Goal: Find specific page/section: Find specific page/section

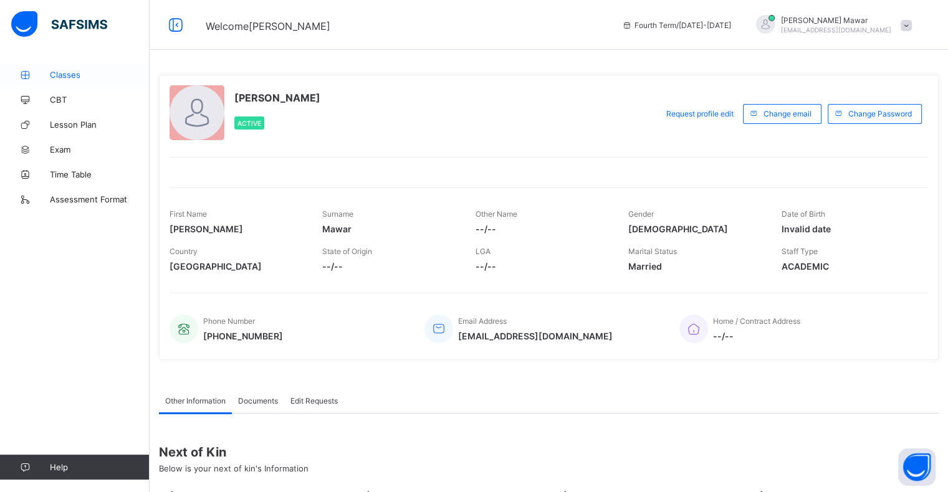
click at [87, 77] on span "Classes" at bounding box center [100, 75] width 100 height 10
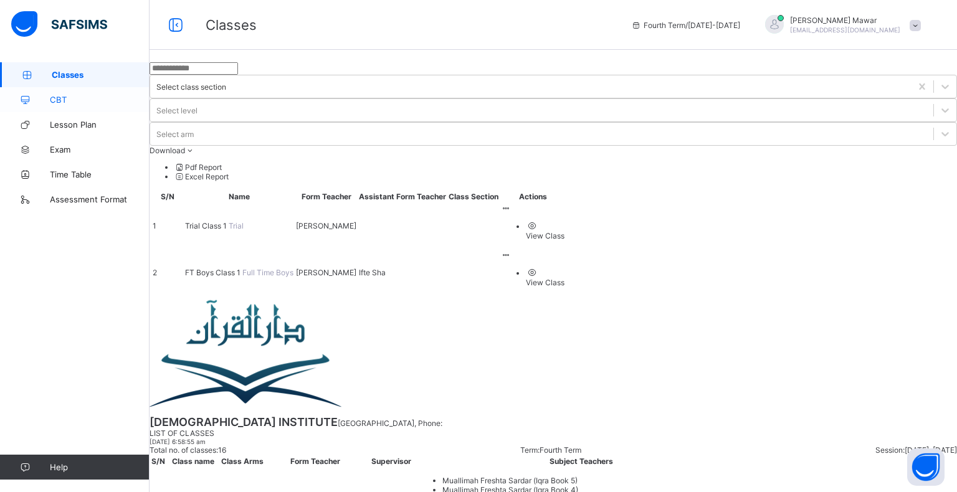
click at [100, 97] on span "CBT" at bounding box center [100, 100] width 100 height 10
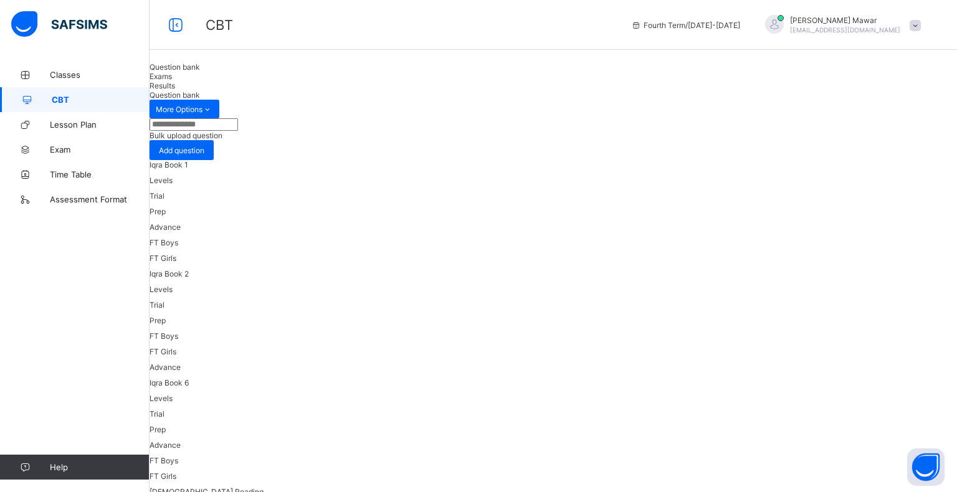
click at [172, 81] on span "Exams" at bounding box center [161, 76] width 22 height 9
click at [85, 151] on span "Exam" at bounding box center [100, 150] width 100 height 10
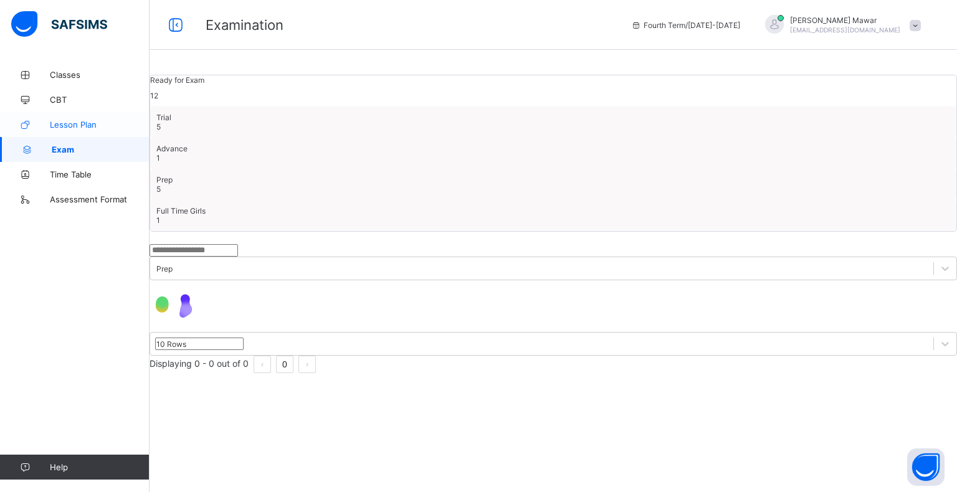
click at [84, 122] on span "Lesson Plan" at bounding box center [100, 125] width 100 height 10
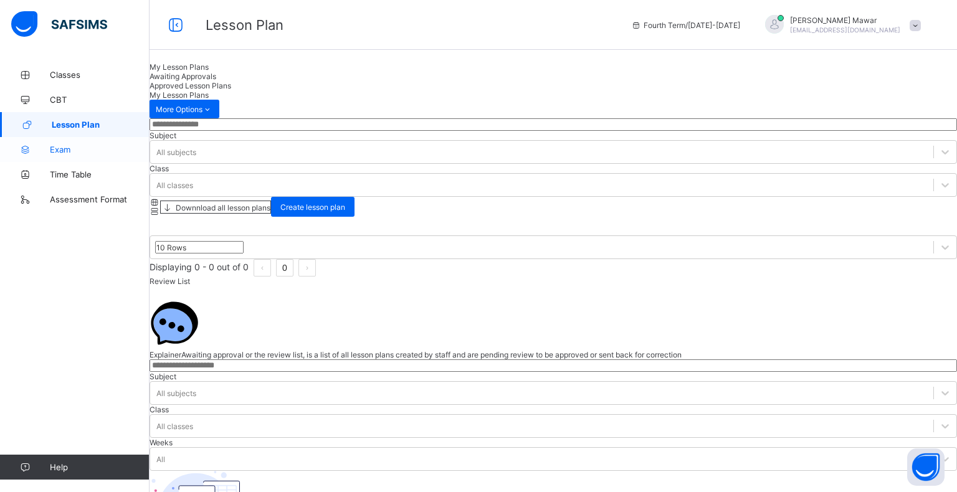
click at [68, 157] on link "Exam" at bounding box center [75, 149] width 150 height 25
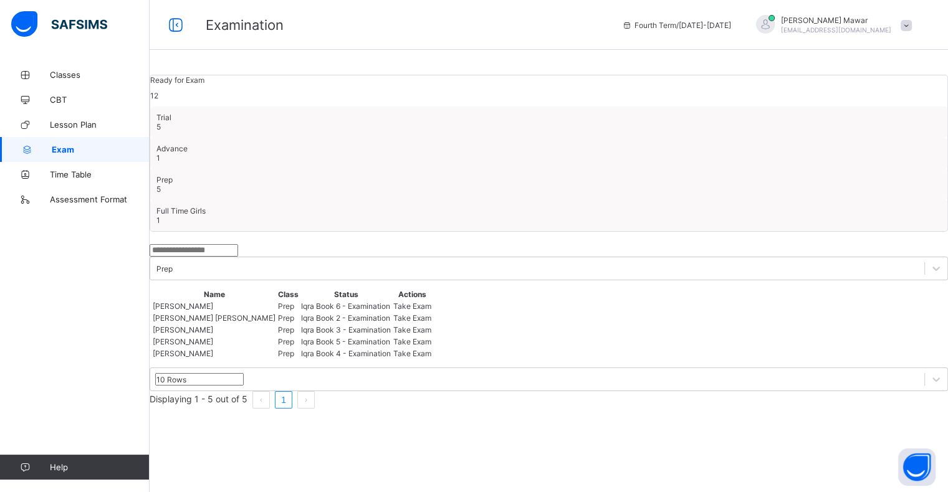
scroll to position [65, 0]
click at [356, 260] on div "Prep" at bounding box center [537, 268] width 774 height 17
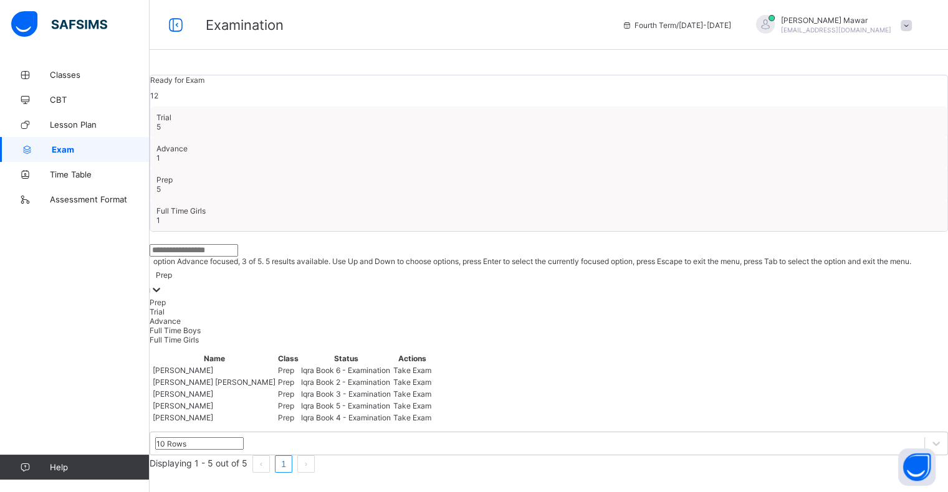
click at [351, 316] on div "Advance" at bounding box center [549, 320] width 798 height 9
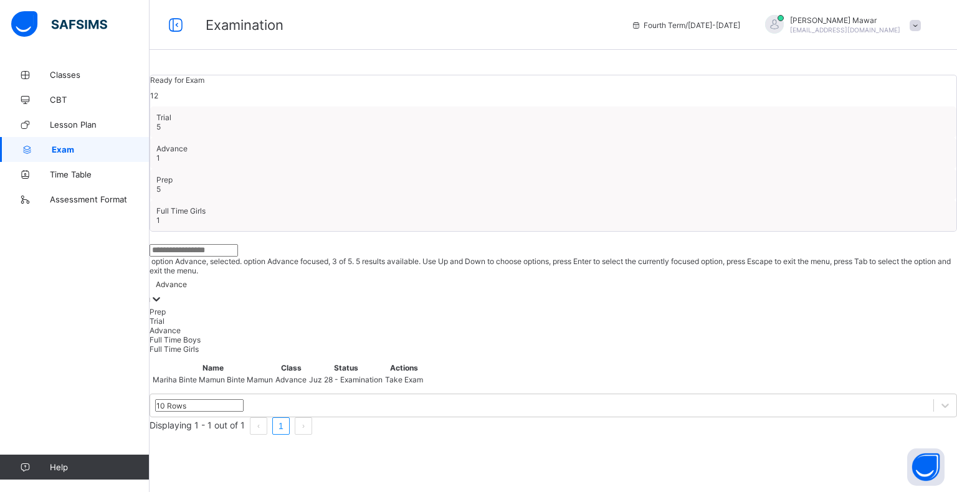
click at [349, 275] on div "Advance" at bounding box center [553, 283] width 807 height 17
click at [331, 335] on div "Full Time Boys" at bounding box center [553, 339] width 807 height 9
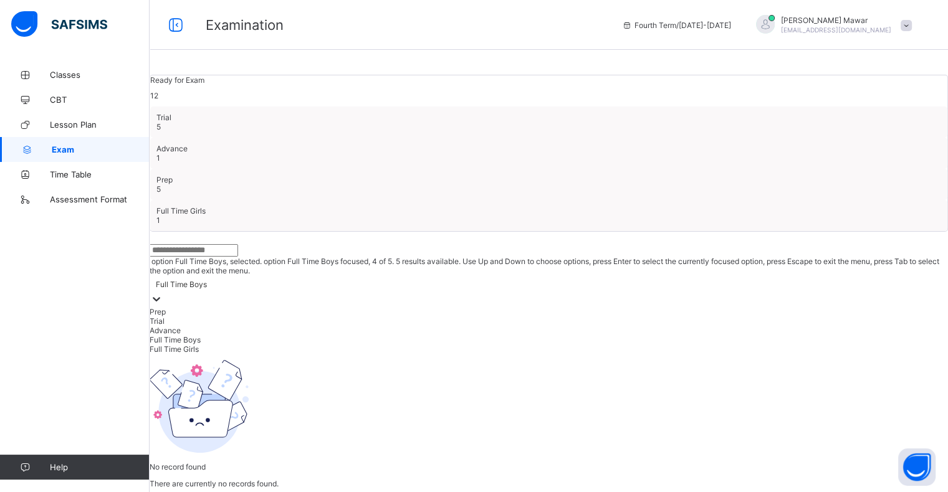
click at [326, 275] on div "Full Time Boys" at bounding box center [549, 283] width 798 height 17
click at [324, 344] on div "Full Time Girls" at bounding box center [549, 348] width 798 height 9
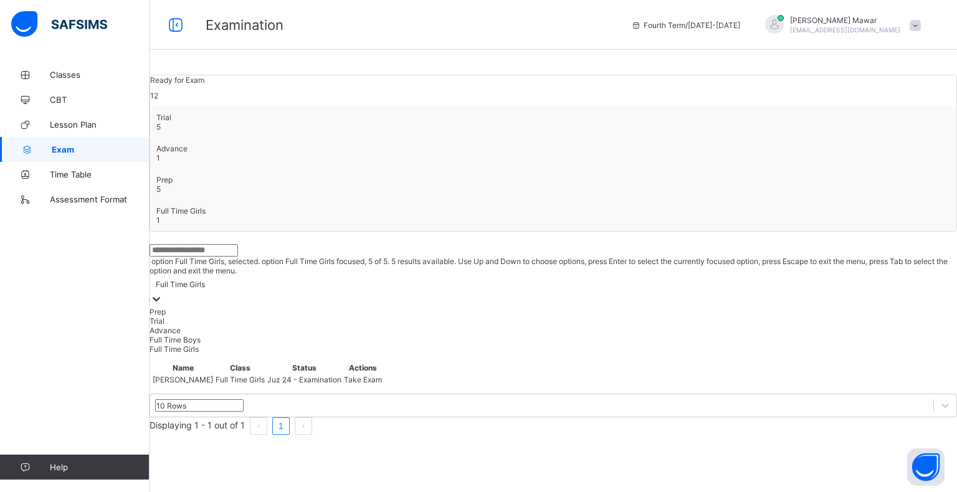
click at [327, 275] on div "Full Time Girls" at bounding box center [553, 283] width 807 height 17
click at [321, 316] on div "Trial" at bounding box center [553, 320] width 807 height 9
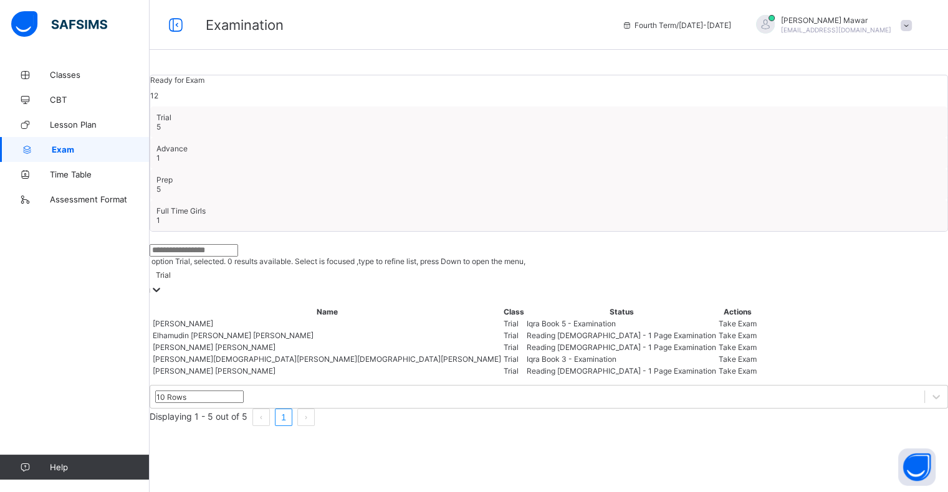
scroll to position [65, 0]
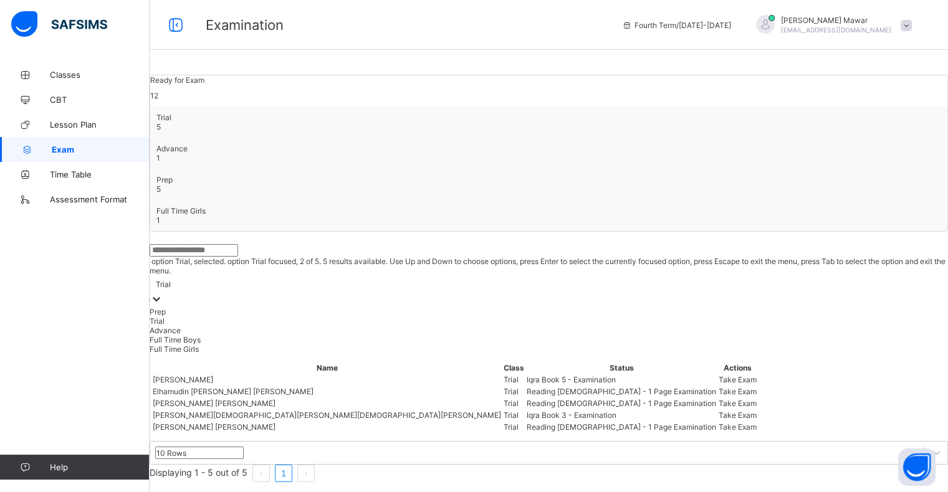
click at [336, 275] on div "Trial" at bounding box center [549, 283] width 798 height 17
click at [339, 307] on div "Prep" at bounding box center [549, 311] width 798 height 9
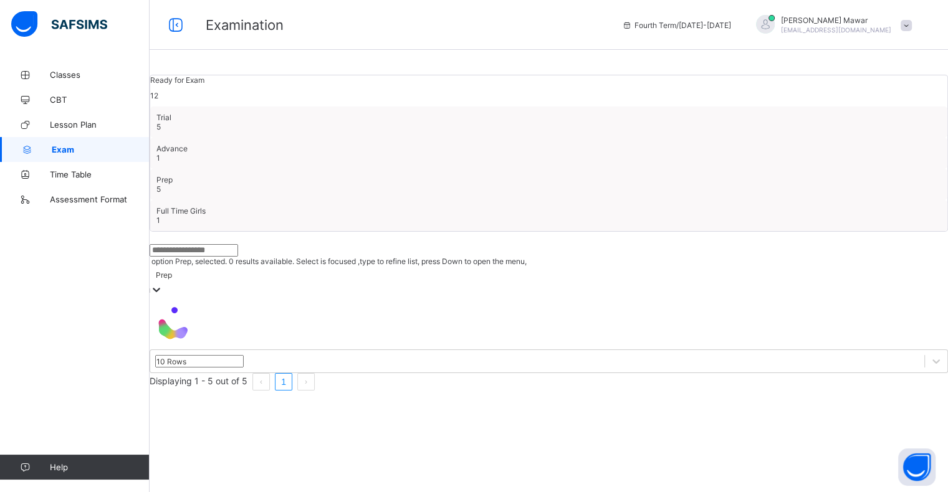
scroll to position [0, 0]
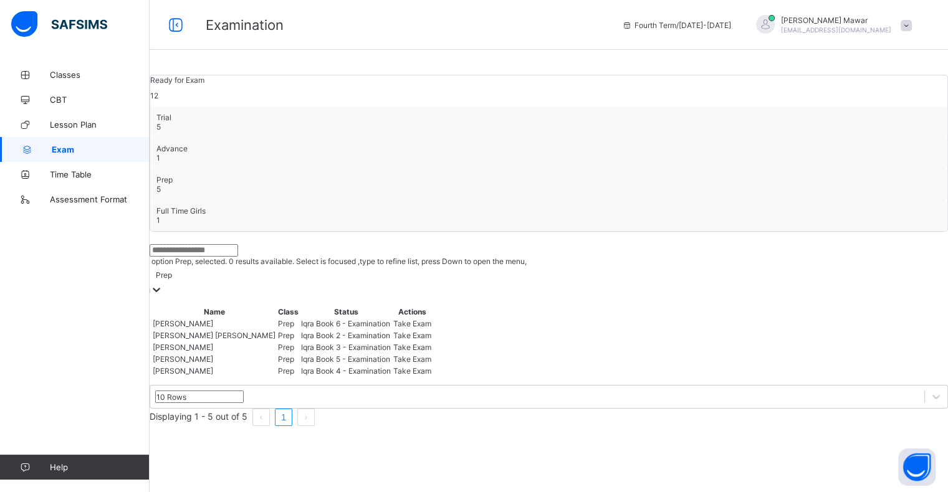
click at [346, 249] on div "option Prep, selected. 0 results available. Select is focused ,type to refine l…" at bounding box center [549, 271] width 798 height 54
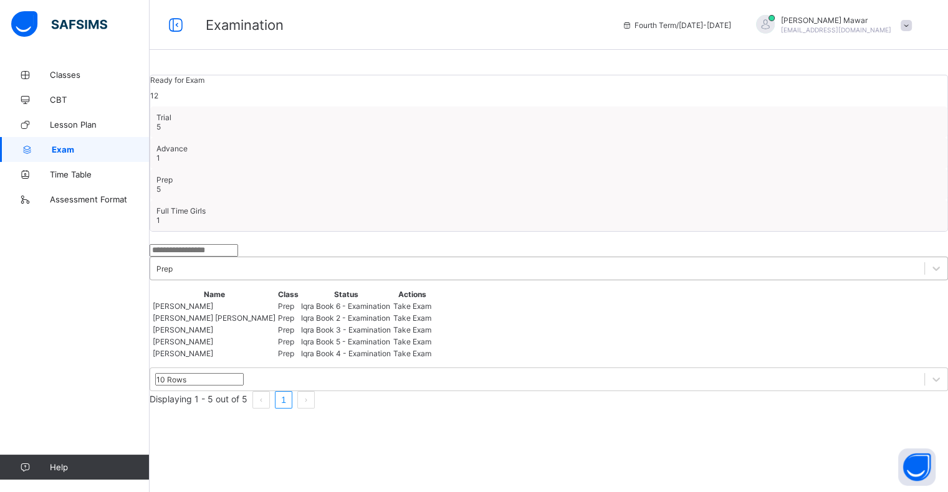
click at [346, 260] on div "Prep" at bounding box center [537, 268] width 774 height 17
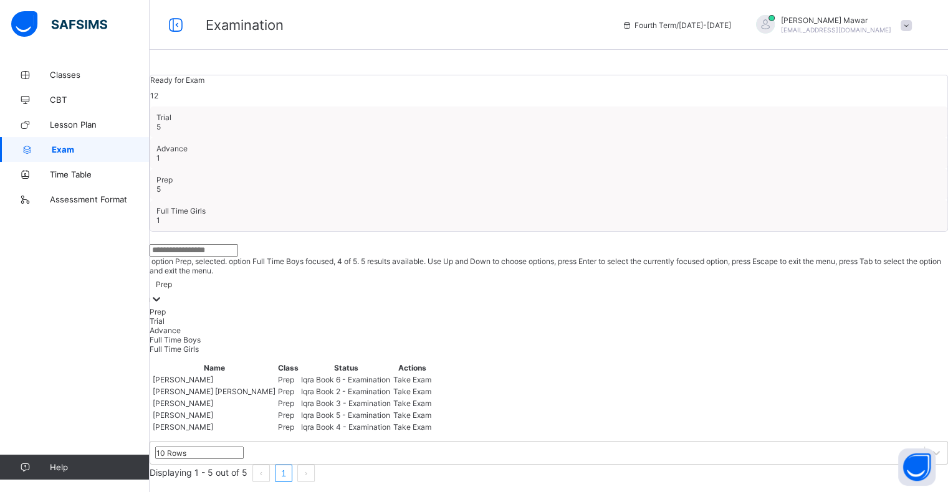
click at [336, 335] on div "Full Time Boys" at bounding box center [549, 339] width 798 height 9
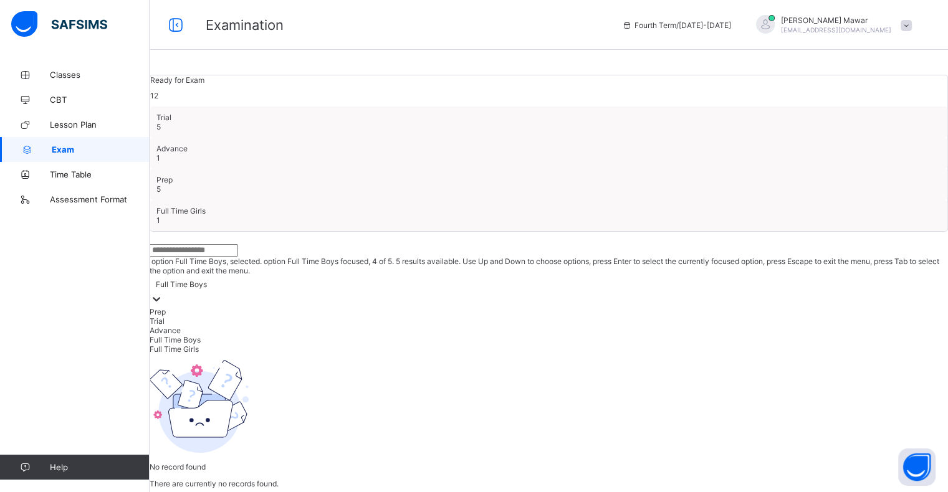
click at [207, 280] on div "Full Time Boys" at bounding box center [181, 284] width 51 height 9
click at [323, 344] on div "Full Time Girls" at bounding box center [549, 348] width 798 height 9
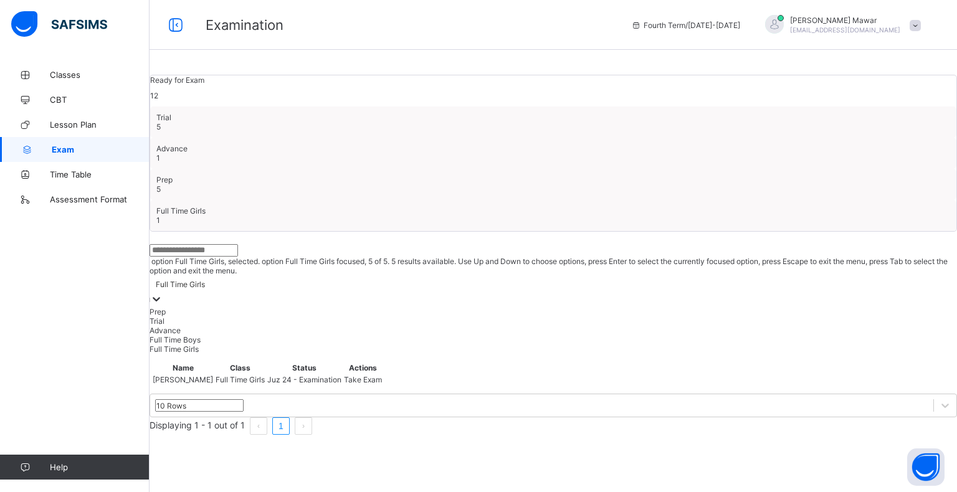
click at [205, 280] on div "Full Time Girls" at bounding box center [180, 284] width 49 height 9
click at [324, 326] on div "Advance" at bounding box center [553, 330] width 807 height 9
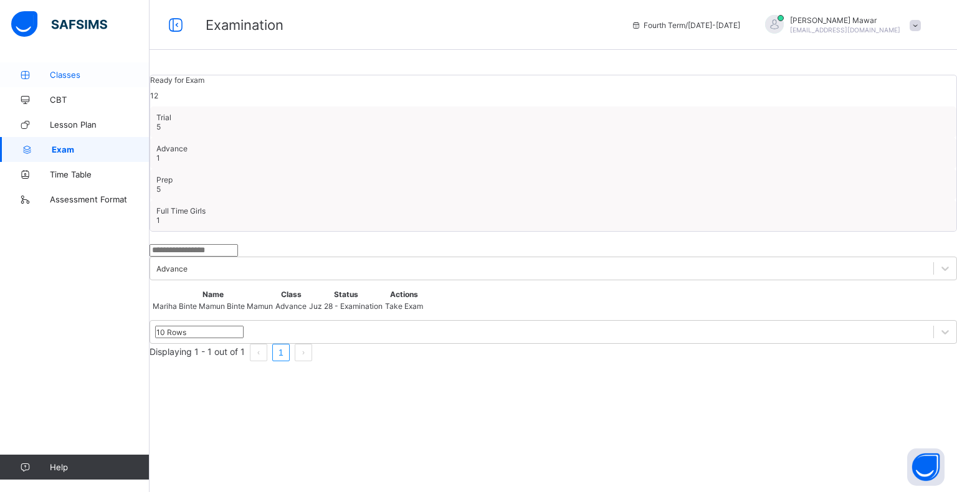
click at [75, 70] on span "Classes" at bounding box center [100, 75] width 100 height 10
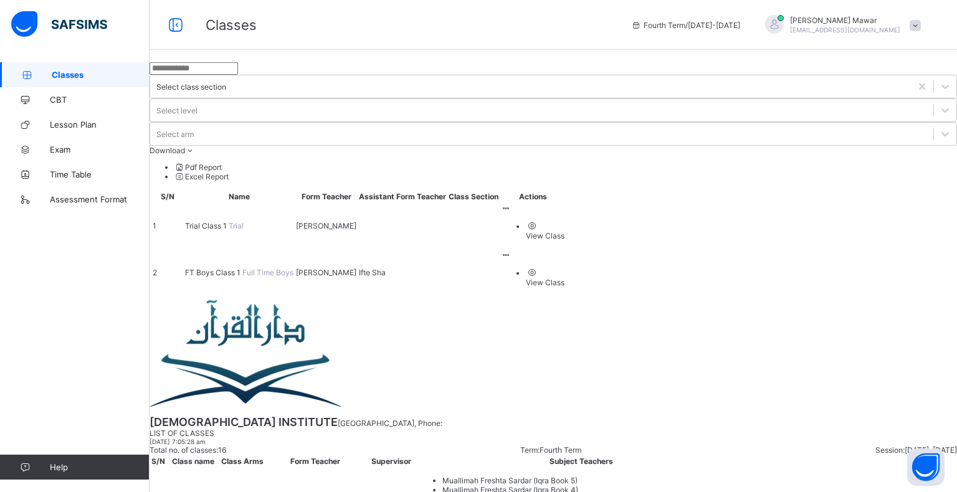
click at [229, 221] on span "Trial Class 1" at bounding box center [207, 225] width 44 height 9
